Goal: Task Accomplishment & Management: Complete application form

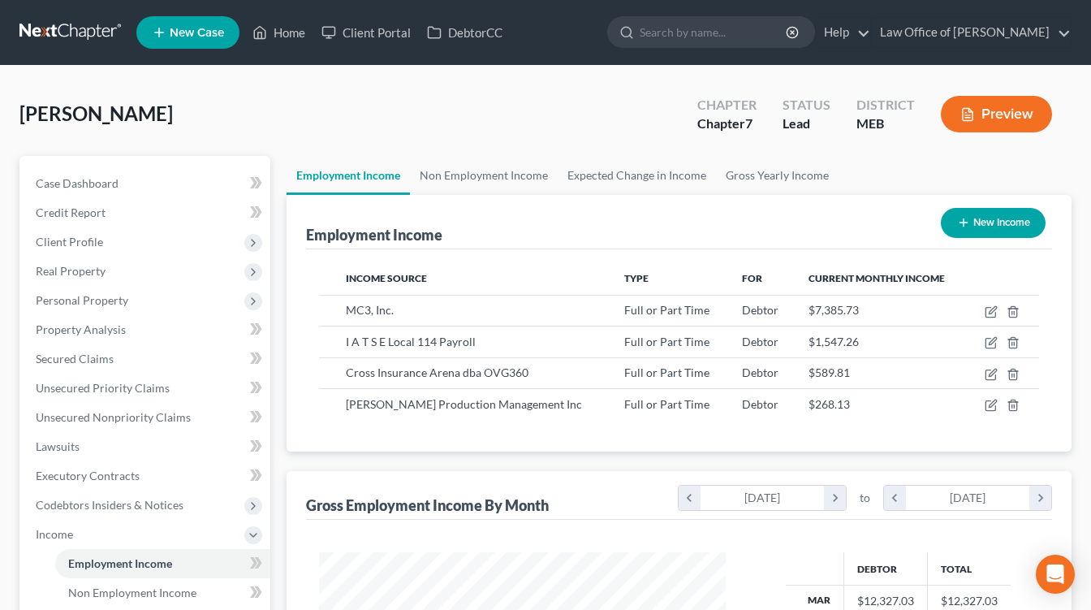
scroll to position [291, 439]
click at [162, 30] on icon at bounding box center [159, 32] width 15 height 19
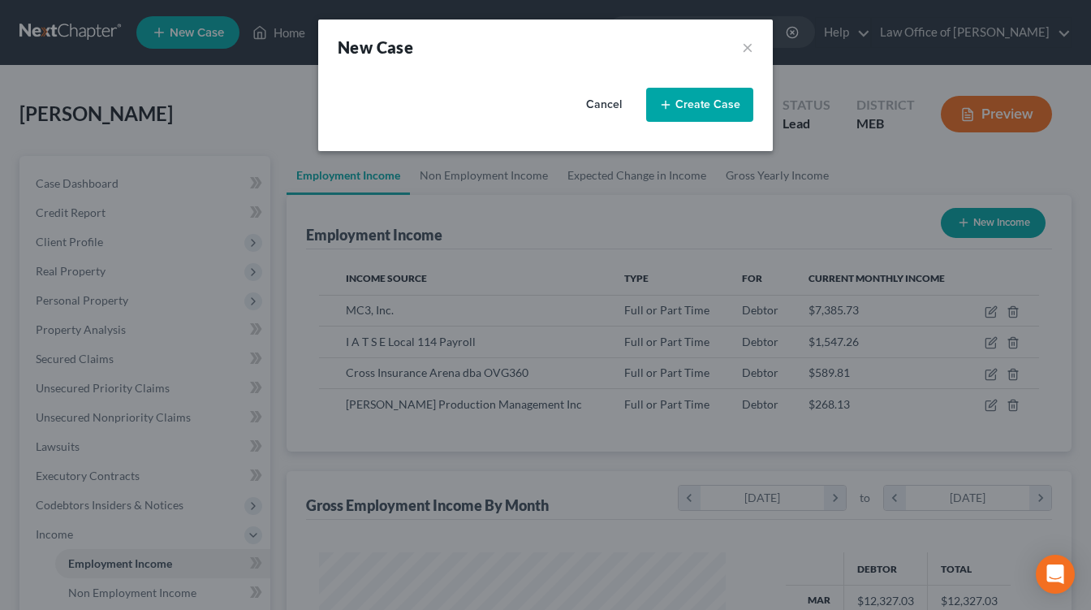
select select "37"
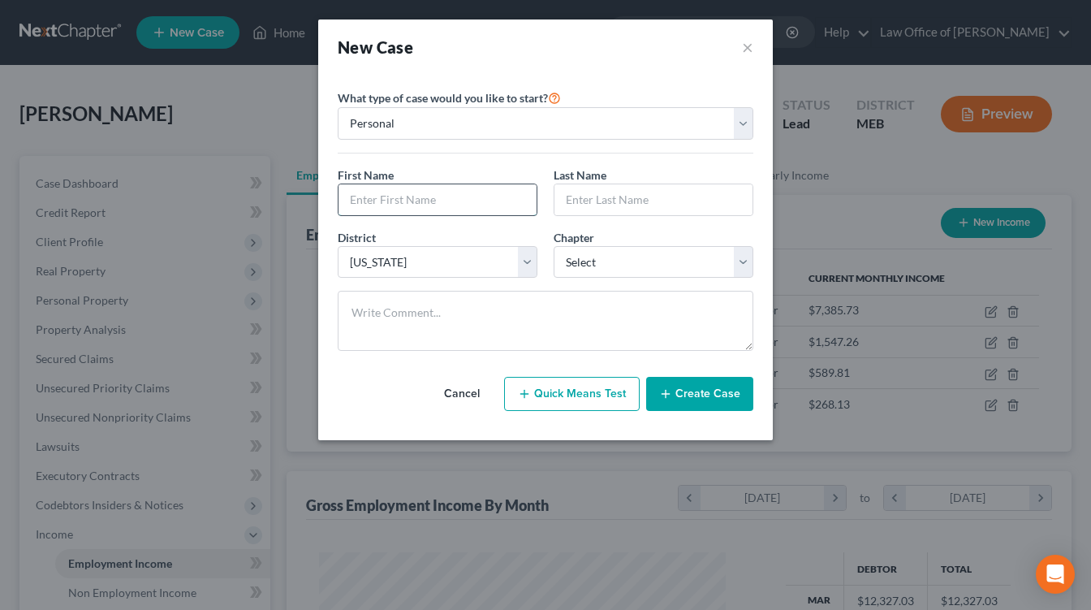
click at [440, 195] on input "text" at bounding box center [438, 199] width 198 height 31
type input "[PERSON_NAME]"
click at [587, 258] on select "Select 7 11 12 13" at bounding box center [654, 262] width 200 height 32
select select "0"
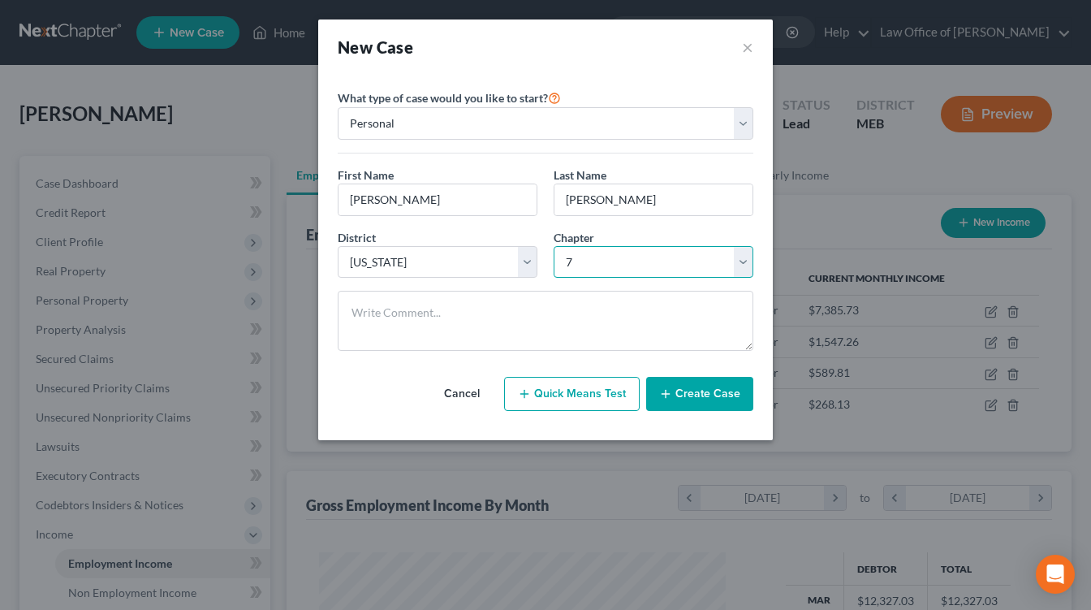
click at [554, 246] on select "Select 7 11 12 13" at bounding box center [654, 262] width 200 height 32
click at [575, 397] on button "Quick Means Test" at bounding box center [572, 394] width 136 height 34
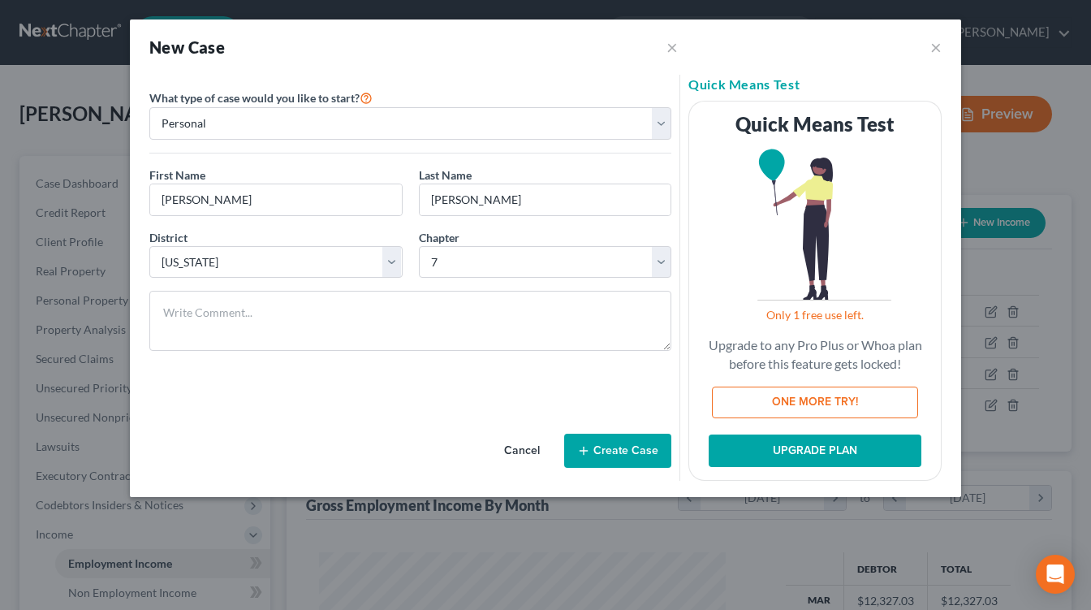
click at [763, 412] on button "ONE MORE TRY!" at bounding box center [815, 403] width 206 height 32
select select "20"
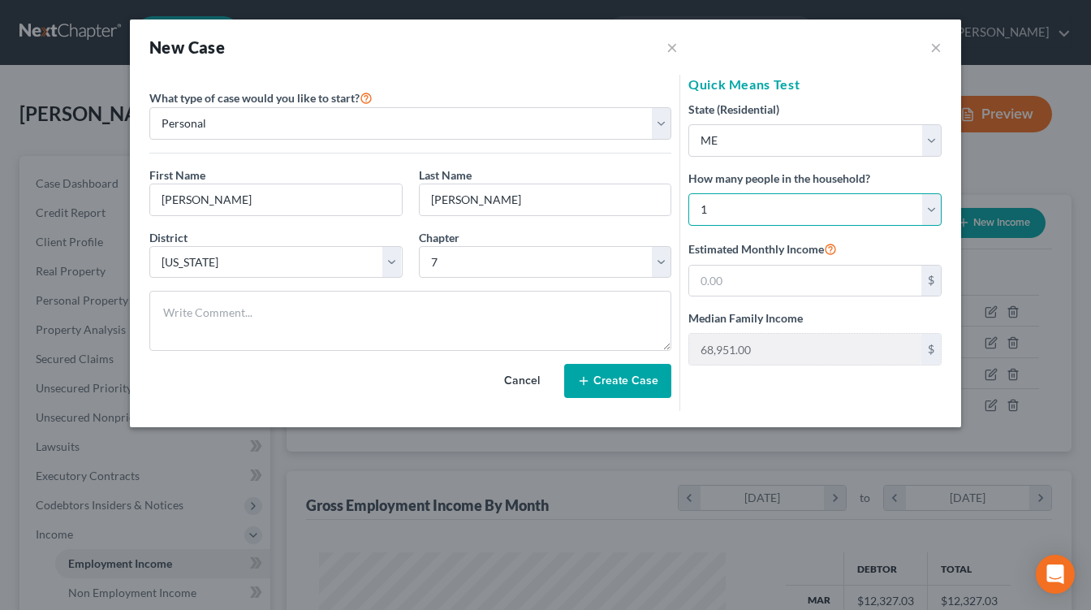
click at [769, 205] on select "Select 1 2 3 4 5 6 7 8 9 10 11 12 13 14 15 16 17 18 19 20" at bounding box center [815, 209] width 253 height 32
select select "1"
click at [689, 193] on select "Select 1 2 3 4 5 6 7 8 9 10 11 12 13 14 15 16 17 18 19 20" at bounding box center [815, 209] width 253 height 32
type input "83,727.00"
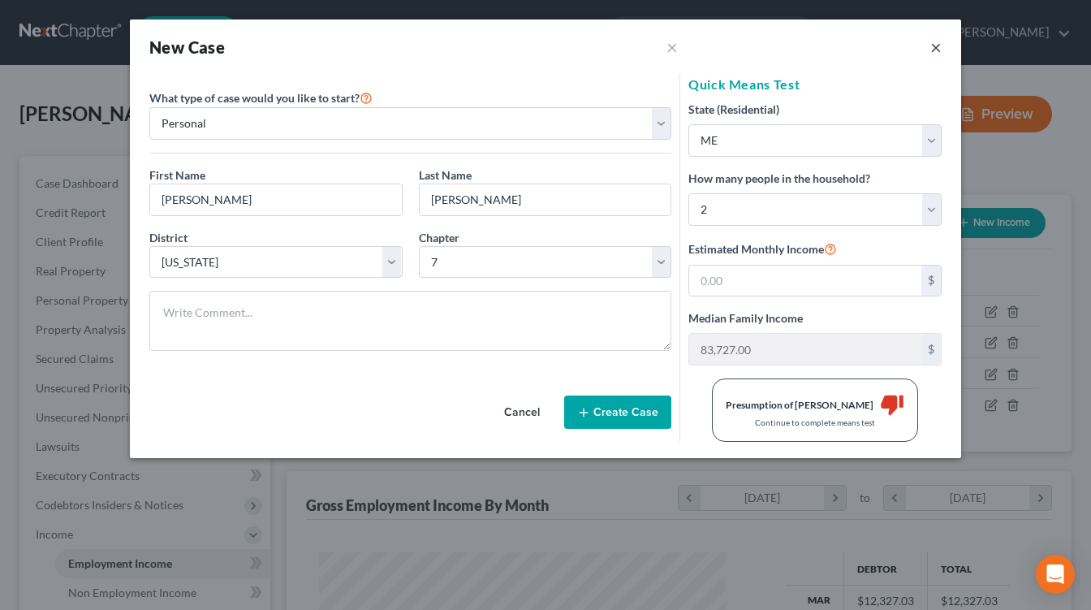
click at [936, 45] on button "×" at bounding box center [936, 46] width 11 height 19
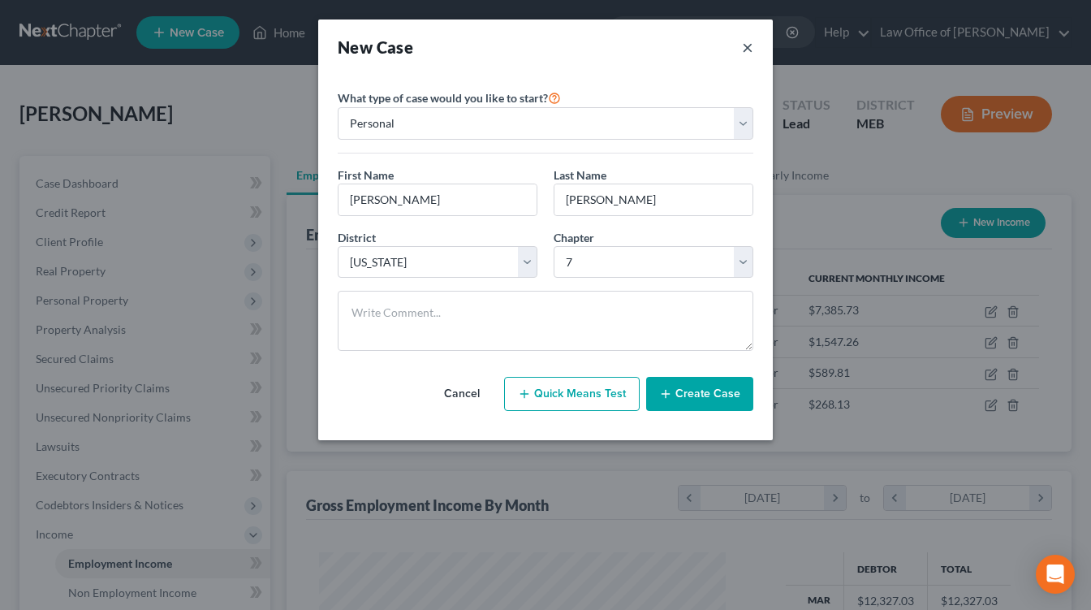
click at [749, 50] on button "×" at bounding box center [747, 47] width 11 height 23
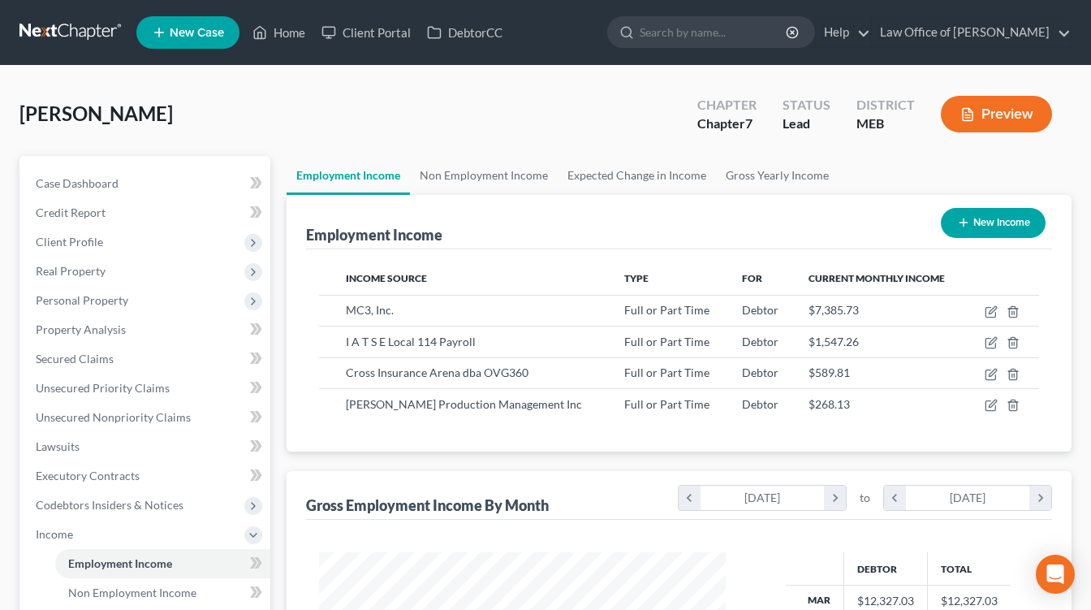
click at [84, 28] on link at bounding box center [71, 32] width 104 height 29
